Goal: Task Accomplishment & Management: Use online tool/utility

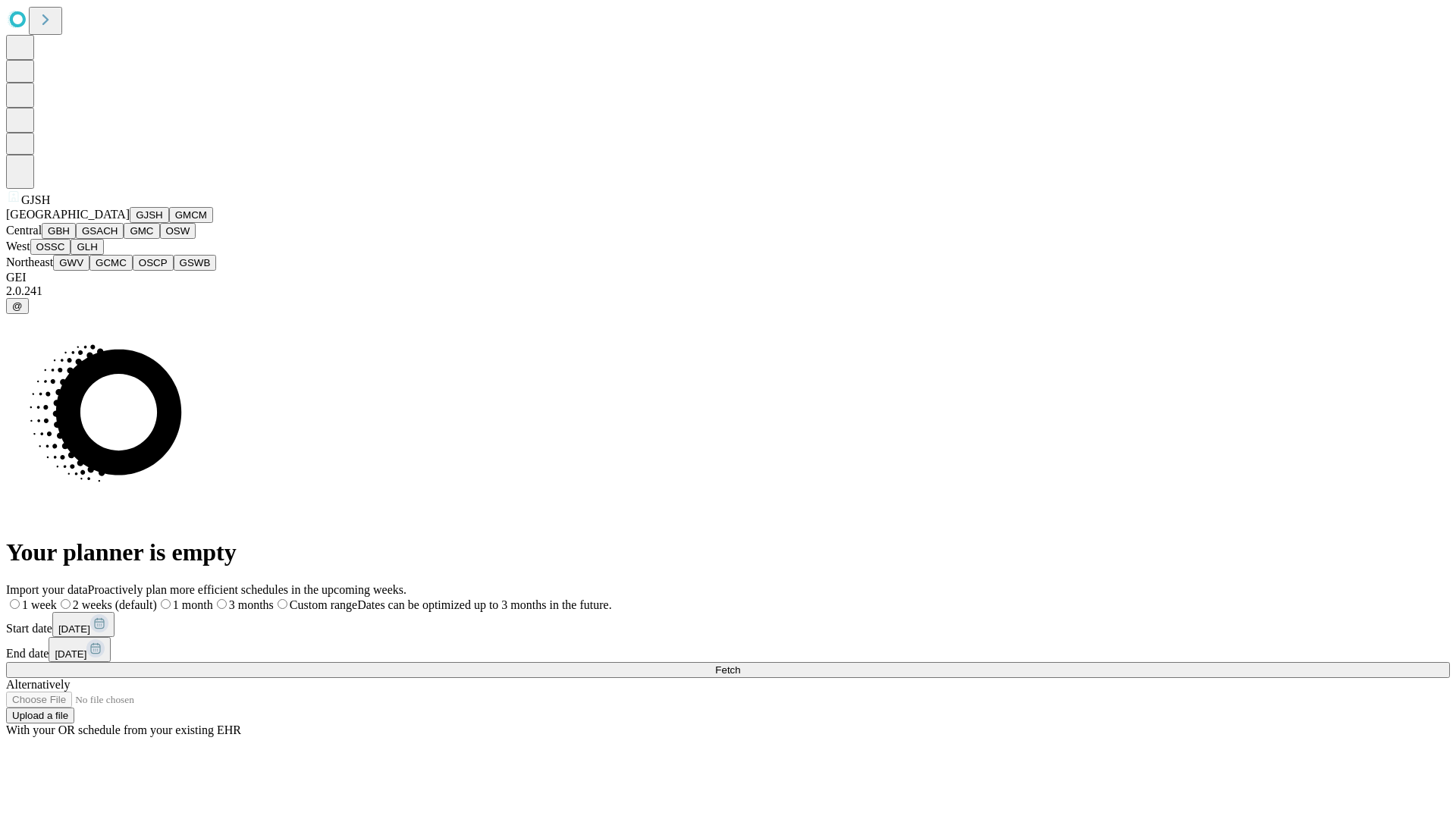
click at [129, 223] on button "GJSH" at bounding box center [149, 215] width 40 height 16
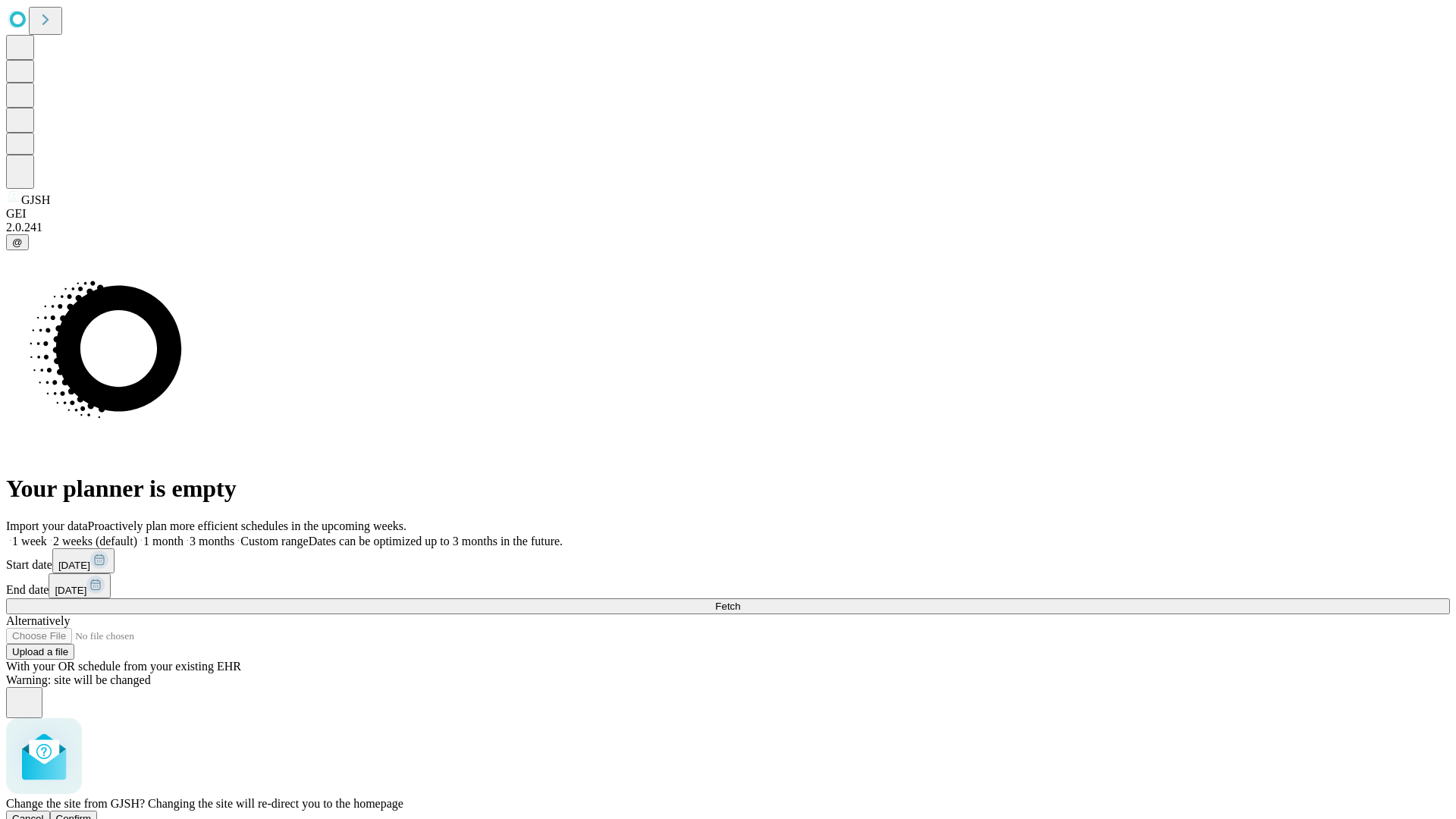
click at [91, 814] on span "Confirm" at bounding box center [74, 819] width 36 height 12
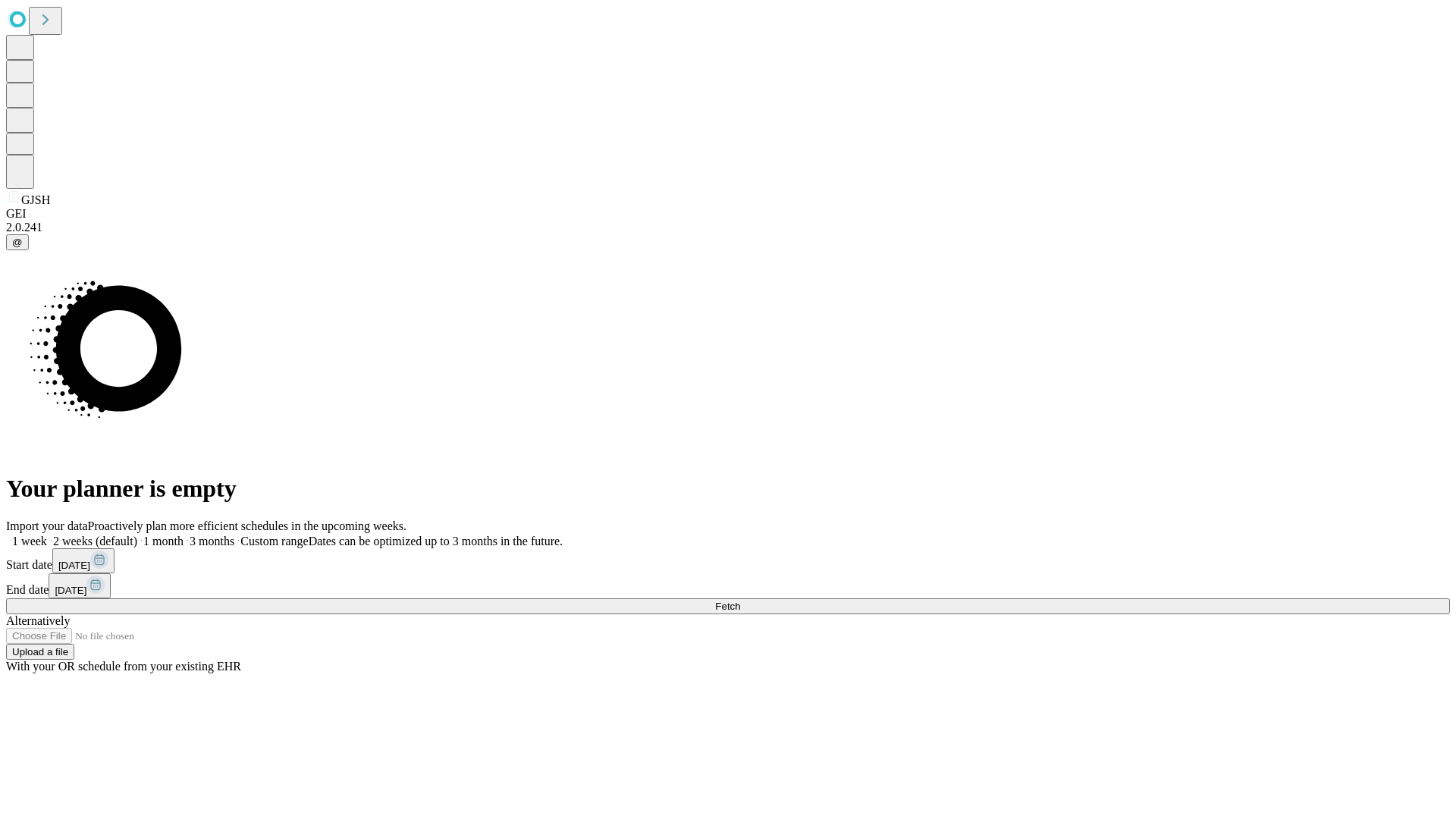
click at [137, 535] on label "2 weeks (default)" at bounding box center [92, 541] width 90 height 13
click at [740, 601] on span "Fetch" at bounding box center [727, 606] width 25 height 12
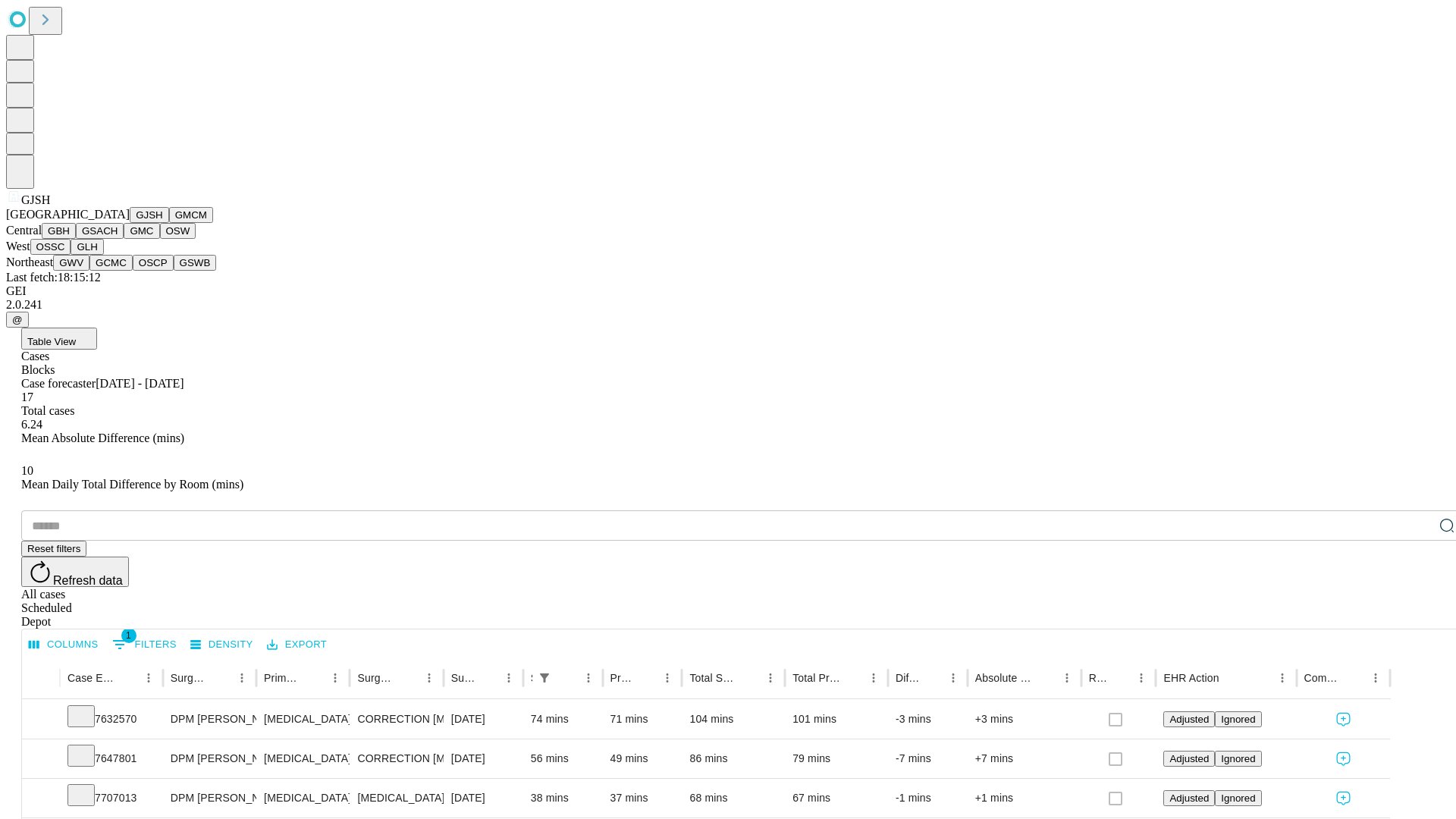
click at [169, 223] on button "GMCM" at bounding box center [191, 215] width 44 height 16
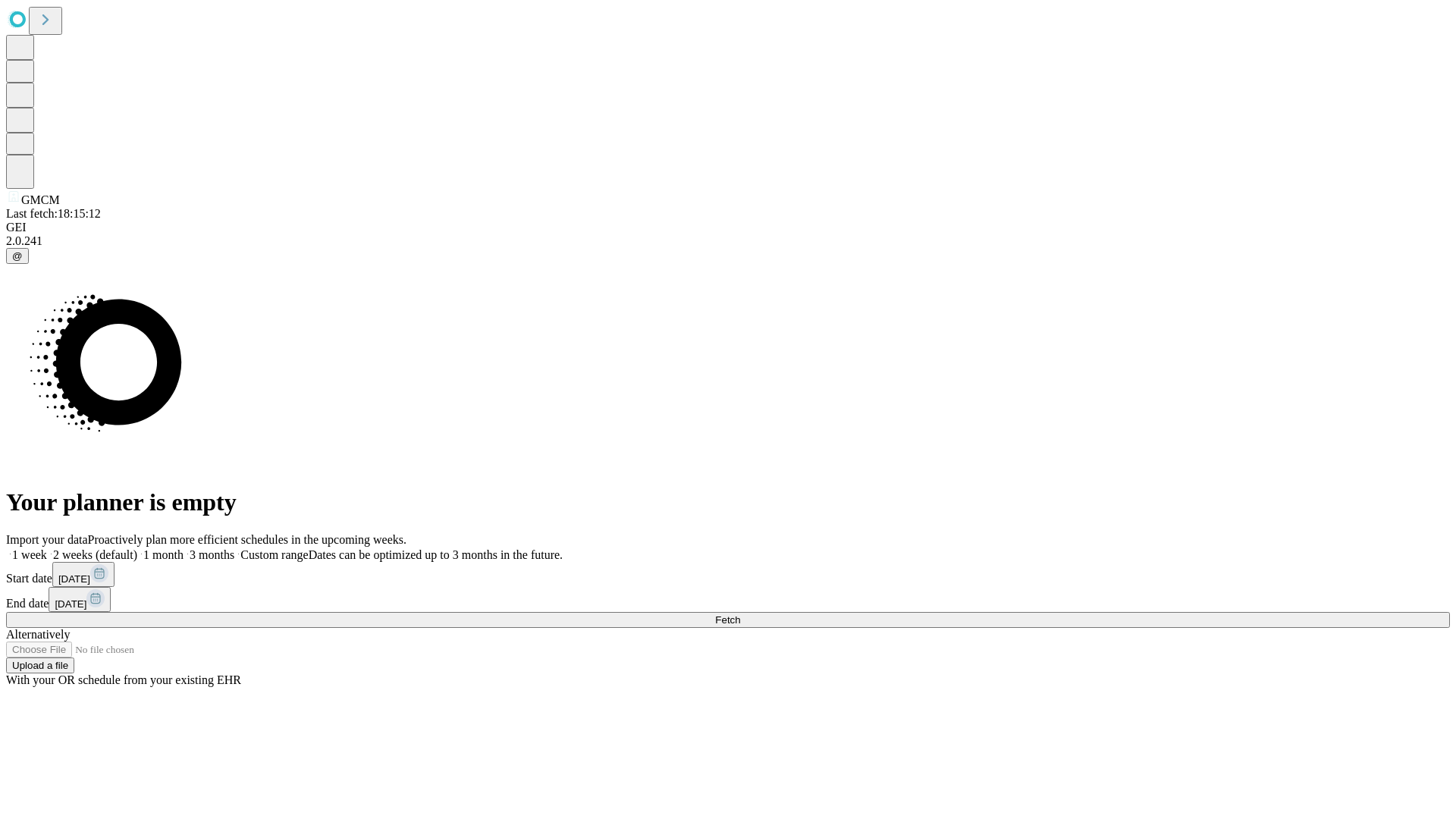
click at [137, 548] on label "2 weeks (default)" at bounding box center [92, 555] width 90 height 13
click at [740, 614] on span "Fetch" at bounding box center [727, 620] width 25 height 12
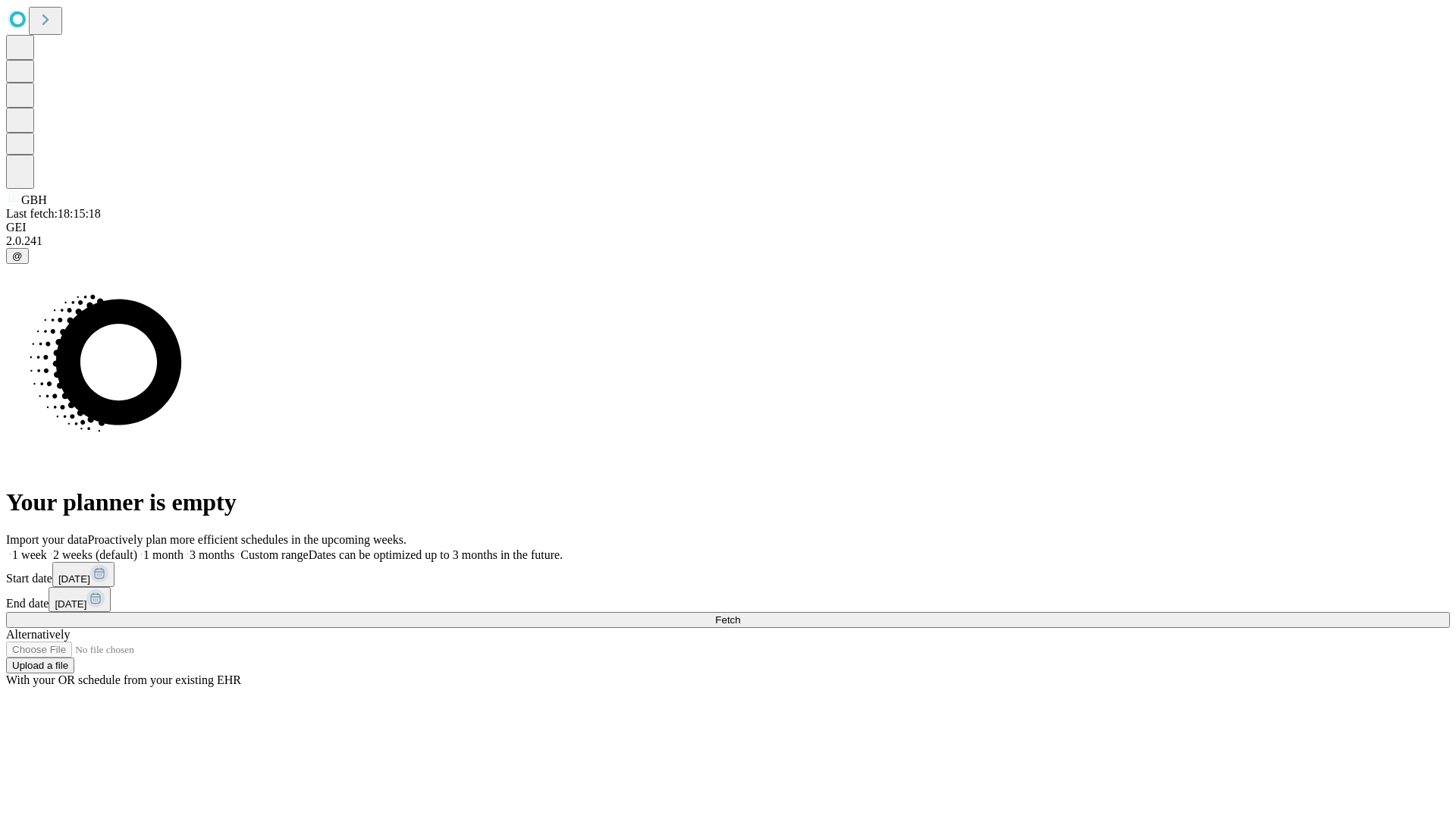
click at [137, 548] on label "2 weeks (default)" at bounding box center [92, 555] width 90 height 13
click at [740, 614] on span "Fetch" at bounding box center [727, 620] width 25 height 12
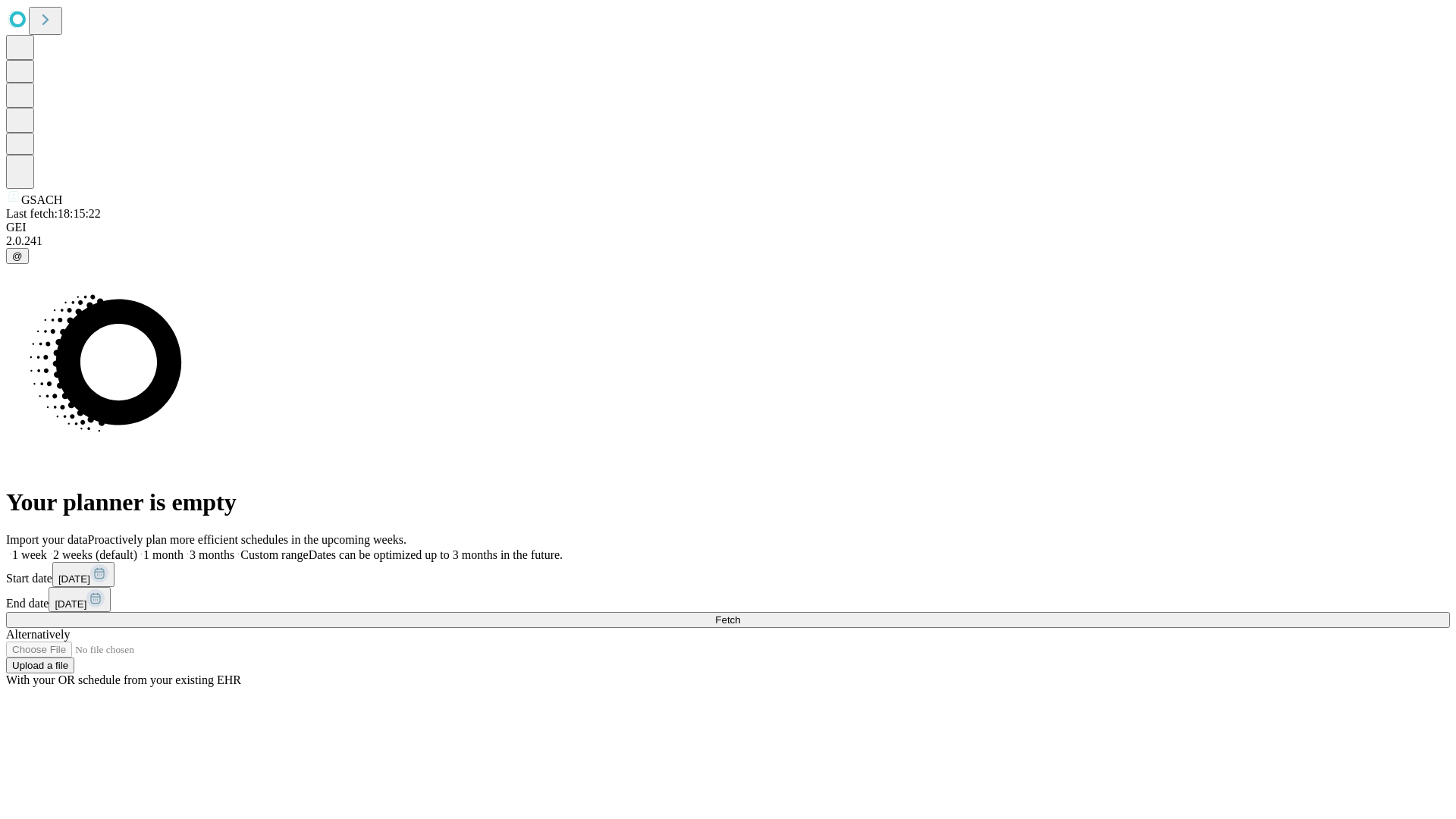
click at [137, 548] on label "2 weeks (default)" at bounding box center [92, 555] width 90 height 13
click at [740, 614] on span "Fetch" at bounding box center [727, 620] width 25 height 12
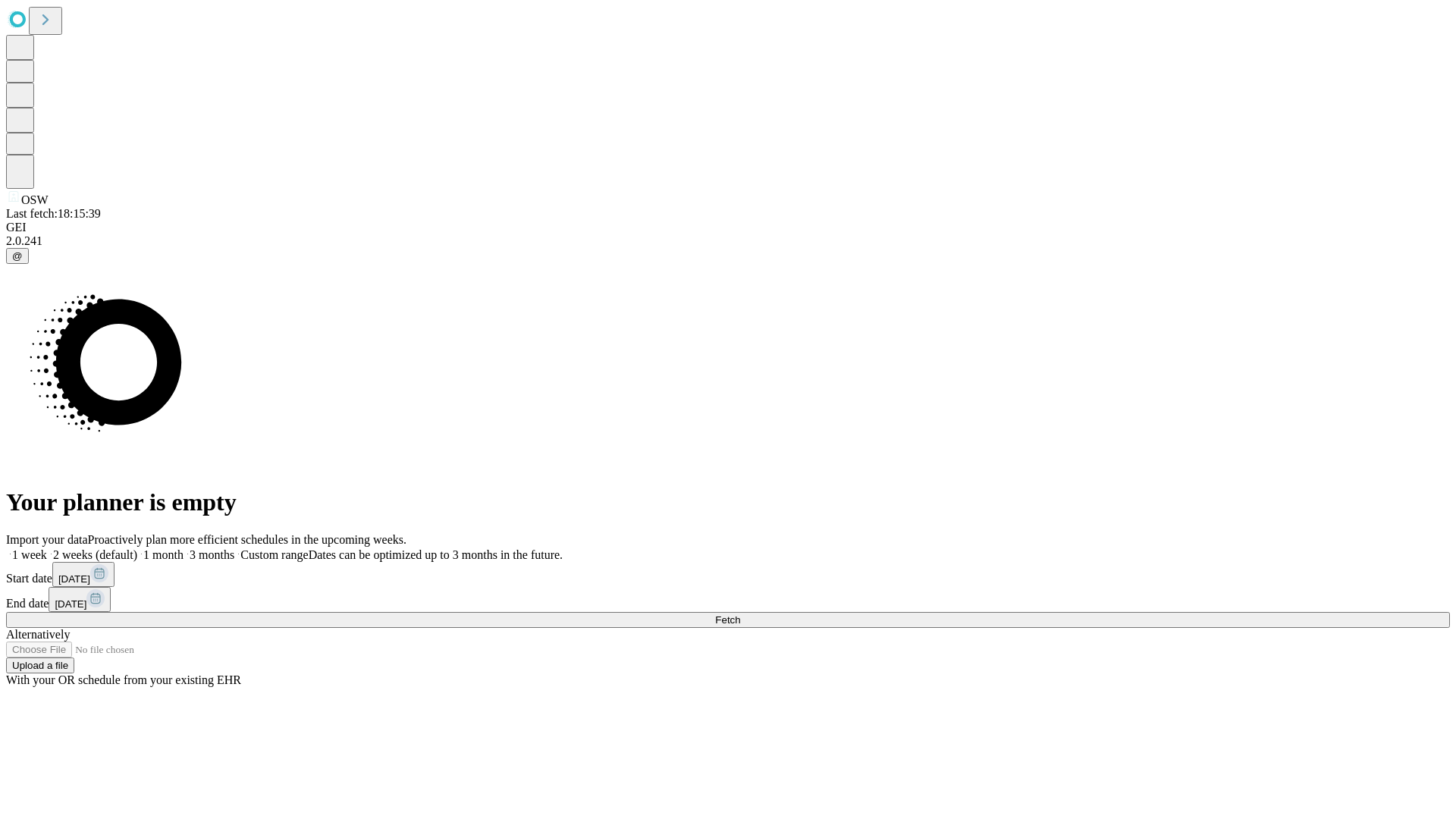
click at [137, 548] on label "2 weeks (default)" at bounding box center [92, 555] width 90 height 13
click at [740, 614] on span "Fetch" at bounding box center [727, 620] width 25 height 12
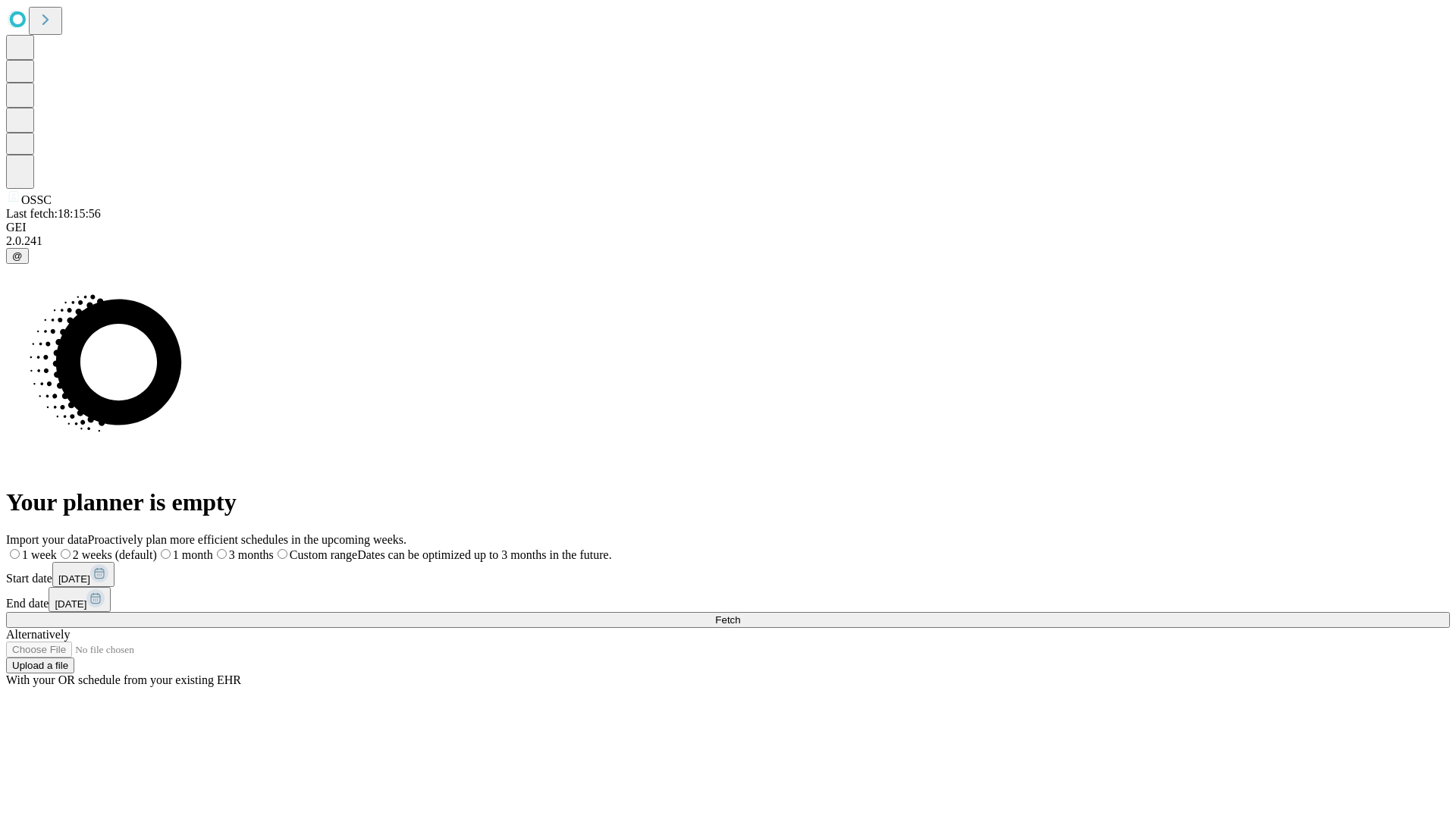
click at [740, 614] on span "Fetch" at bounding box center [727, 620] width 25 height 12
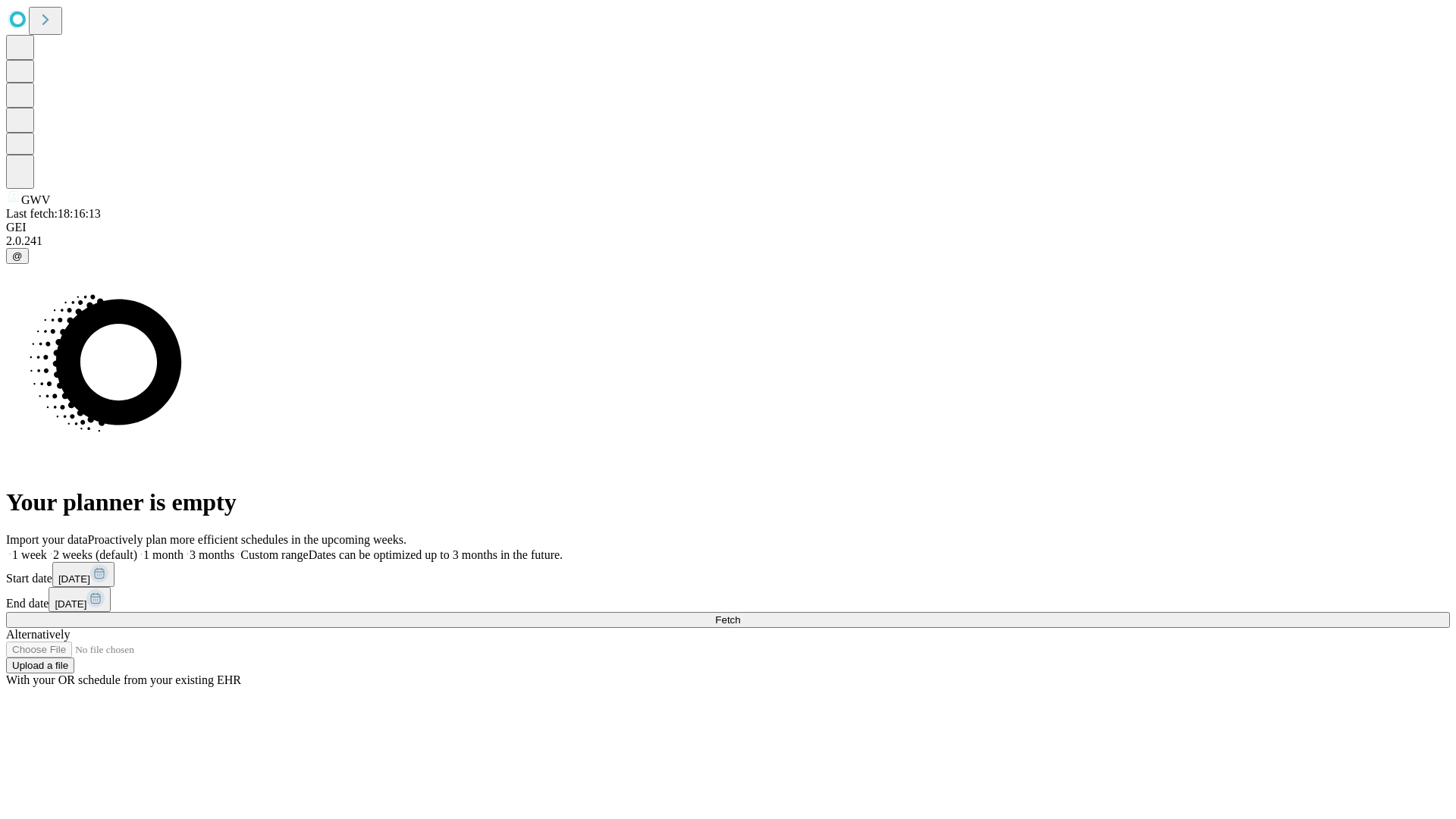
click at [137, 548] on label "2 weeks (default)" at bounding box center [92, 555] width 90 height 13
click at [740, 614] on span "Fetch" at bounding box center [727, 620] width 25 height 12
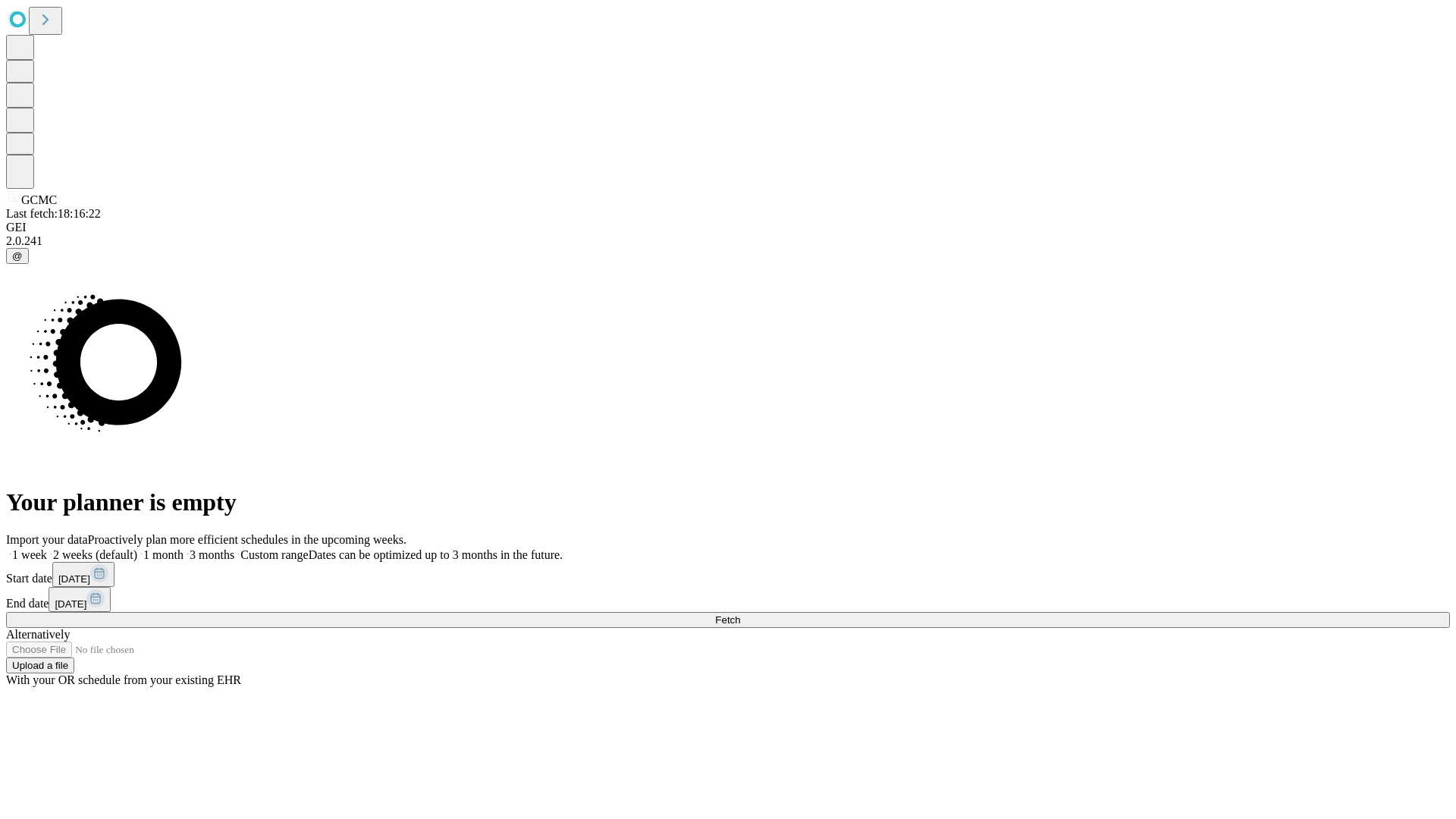
click at [137, 548] on label "2 weeks (default)" at bounding box center [92, 555] width 90 height 13
click at [740, 614] on span "Fetch" at bounding box center [727, 620] width 25 height 12
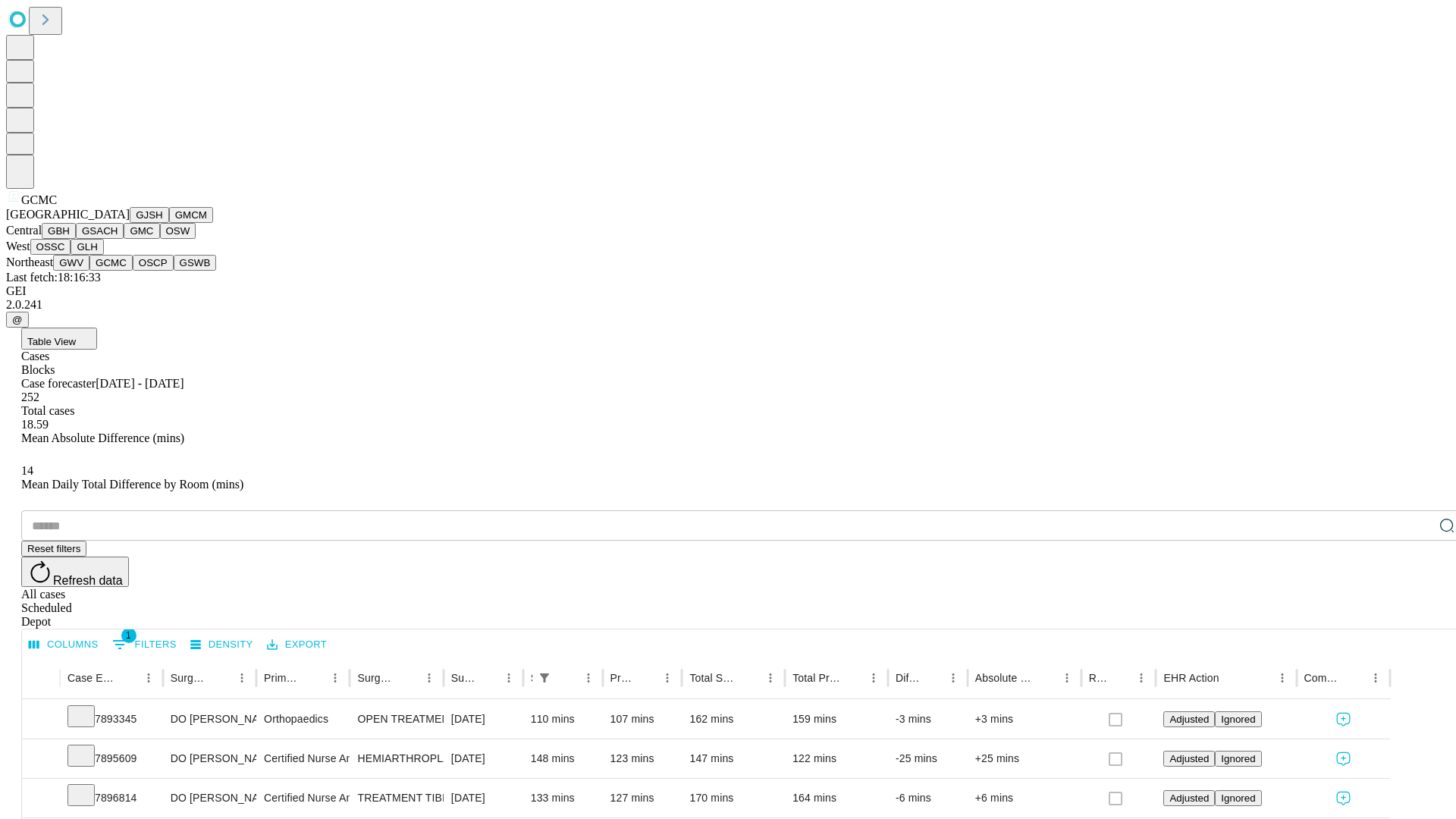
click at [133, 271] on button "OSCP" at bounding box center [153, 263] width 41 height 16
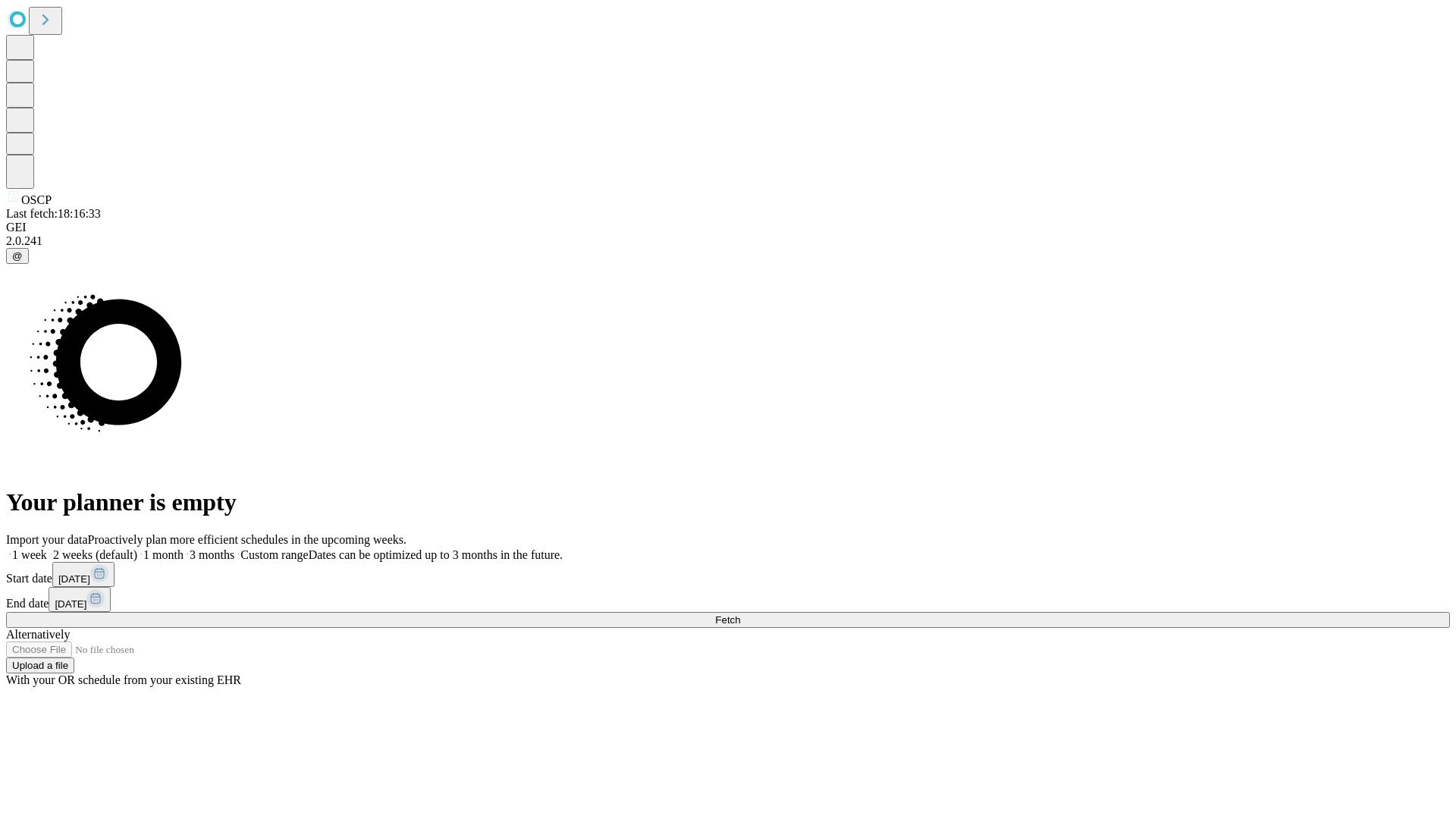
click at [740, 614] on span "Fetch" at bounding box center [727, 620] width 25 height 12
